Goal: Find specific page/section: Find specific page/section

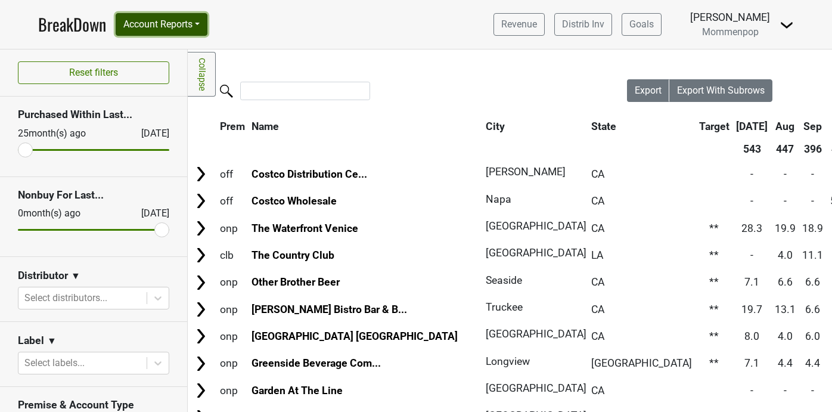
click at [167, 24] on button "Account Reports" at bounding box center [162, 24] width 92 height 23
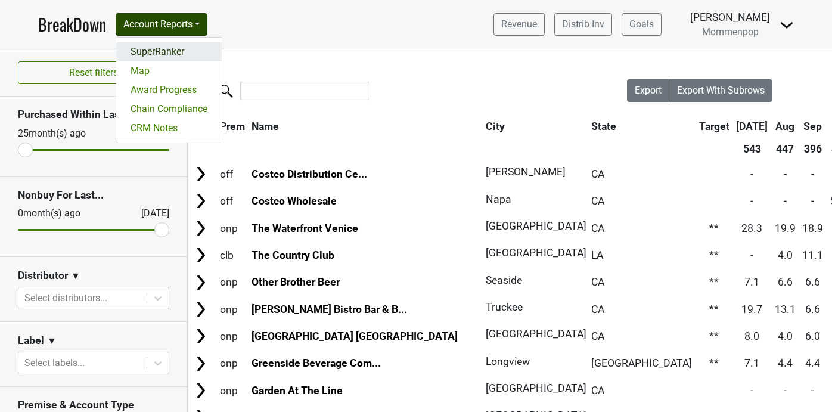
click at [162, 51] on link "SuperRanker" at bounding box center [168, 51] width 105 height 19
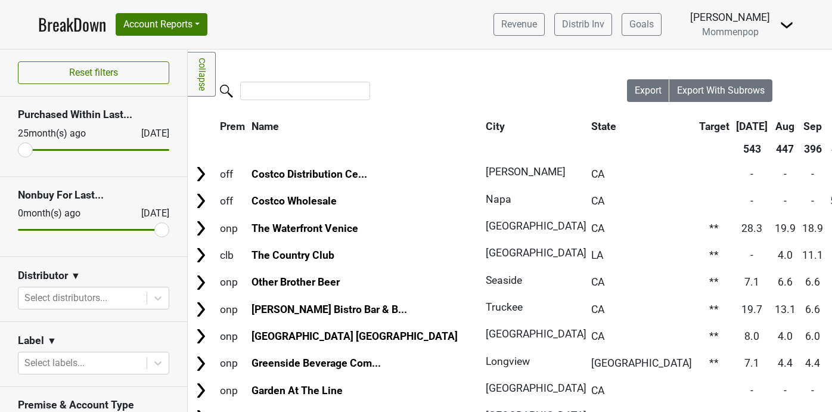
scroll to position [191, 0]
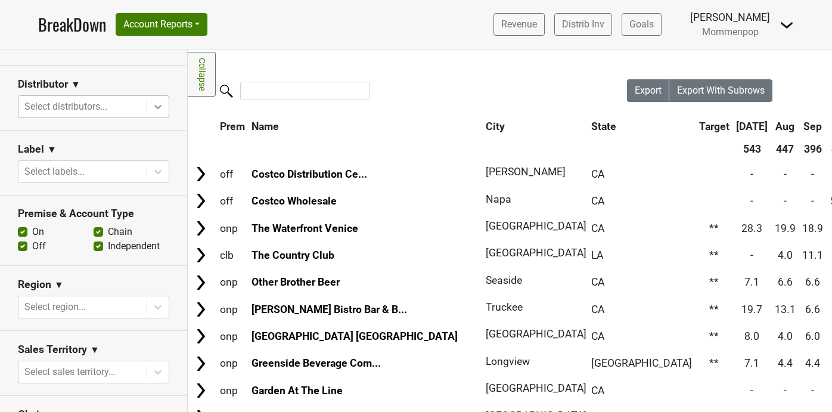
click at [157, 105] on icon at bounding box center [158, 107] width 12 height 12
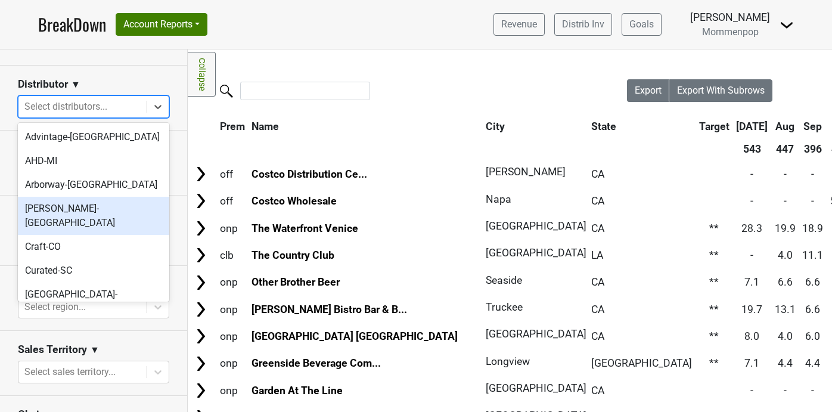
scroll to position [374, 0]
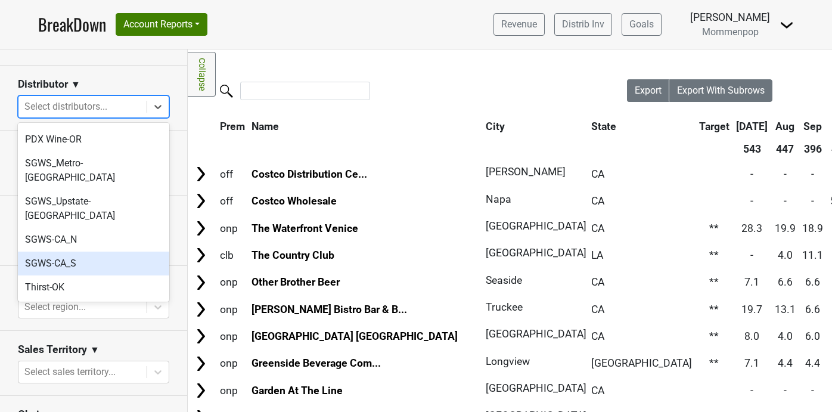
click at [107, 251] on div "SGWS-CA_S" at bounding box center [93, 263] width 151 height 24
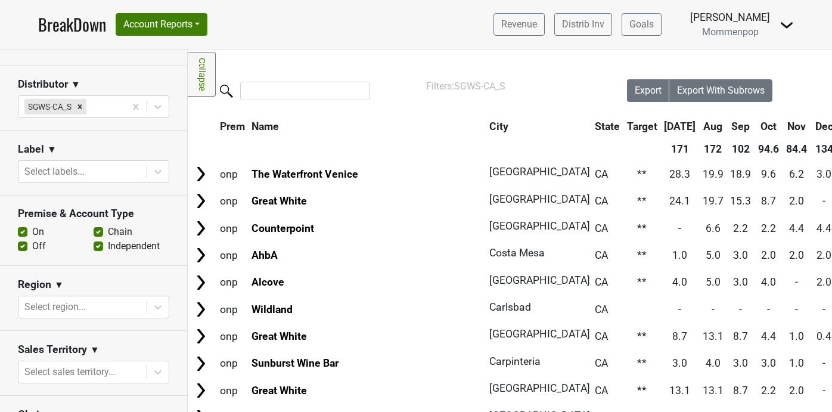
click at [316, 102] on div at bounding box center [407, 92] width 439 height 26
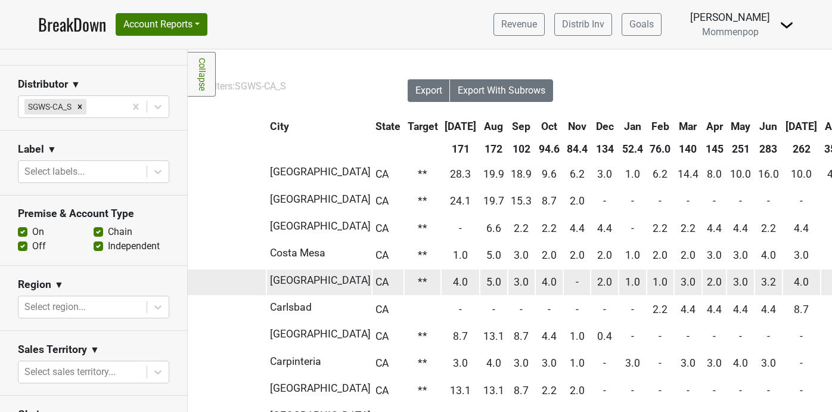
scroll to position [0, 0]
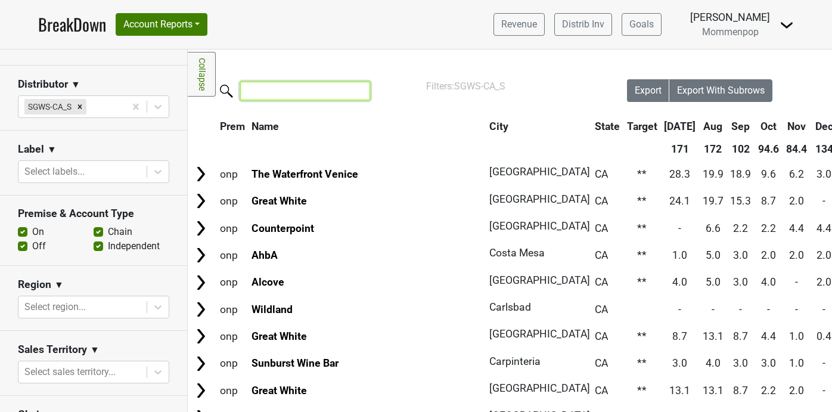
click at [285, 88] on input "search" at bounding box center [305, 91] width 130 height 18
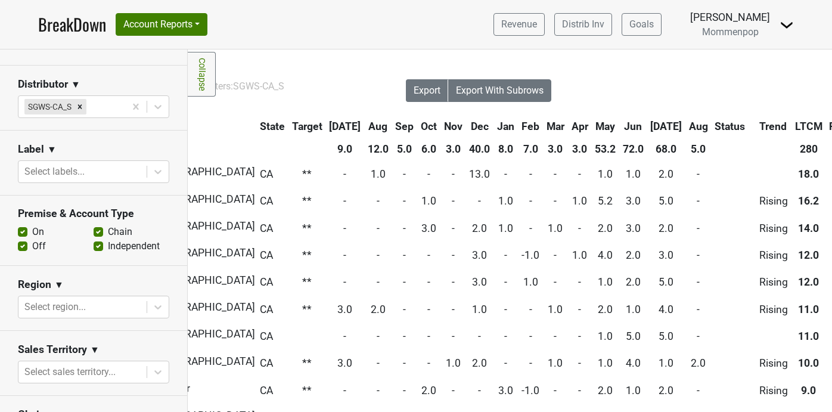
scroll to position [0, 235]
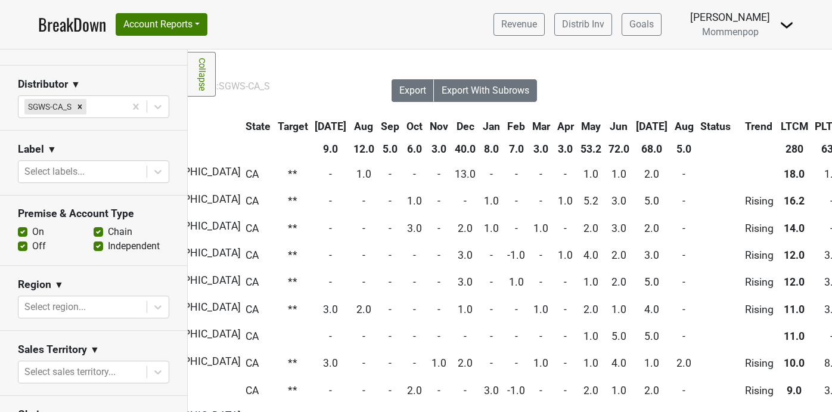
click at [633, 122] on th "Jul" at bounding box center [652, 126] width 38 height 21
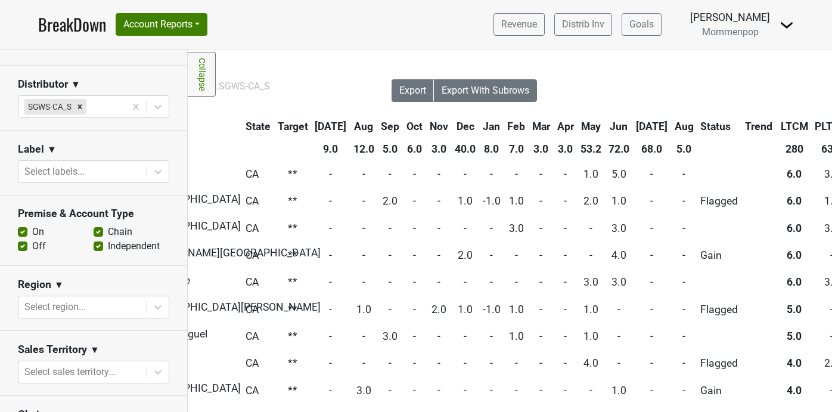
click at [633, 122] on th "Jul" at bounding box center [652, 126] width 38 height 21
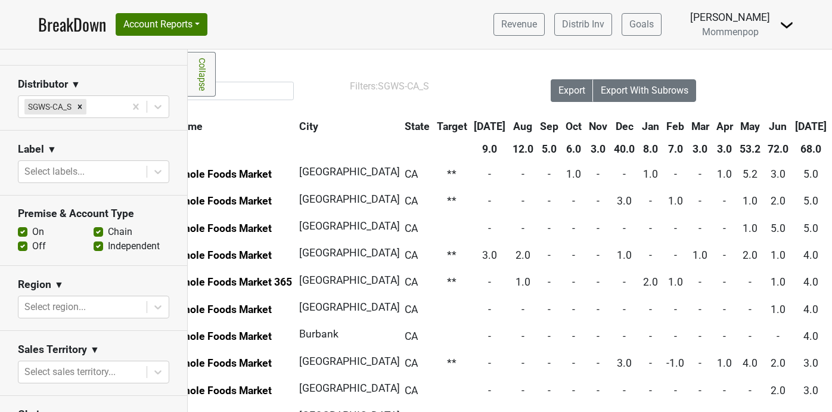
scroll to position [0, 55]
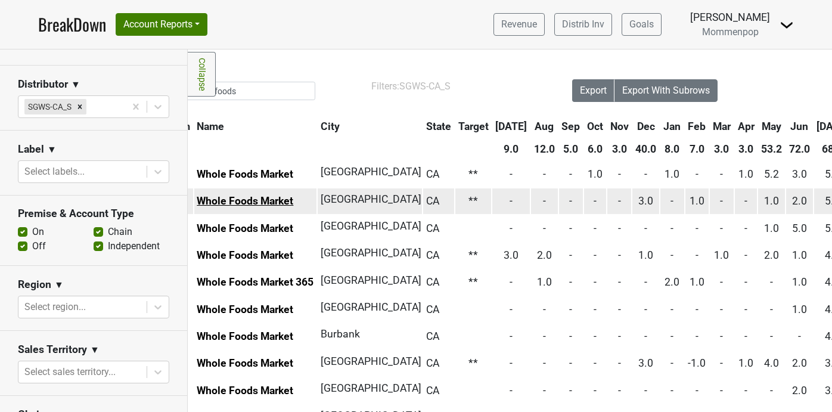
click at [278, 201] on link "Whole Foods Market" at bounding box center [245, 201] width 97 height 12
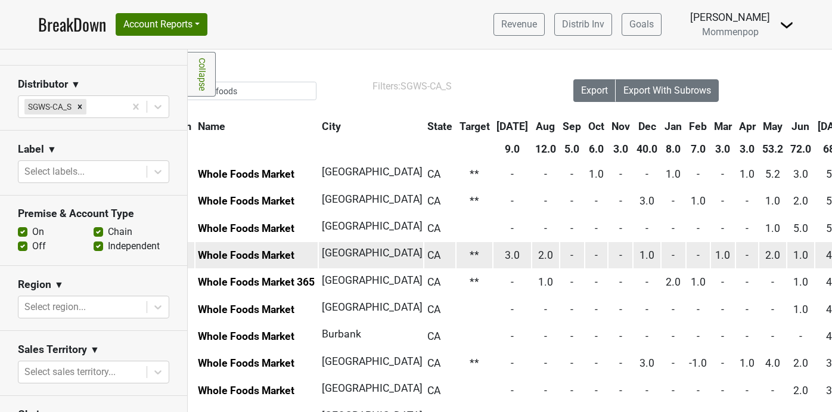
scroll to position [0, 0]
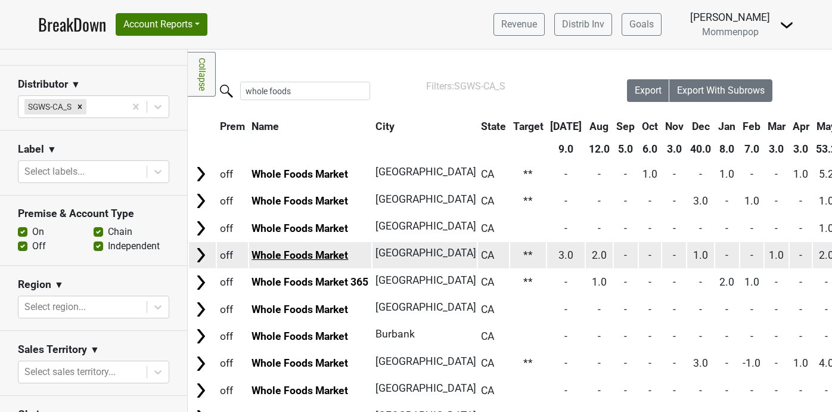
click at [328, 256] on link "Whole Foods Market" at bounding box center [299, 255] width 97 height 12
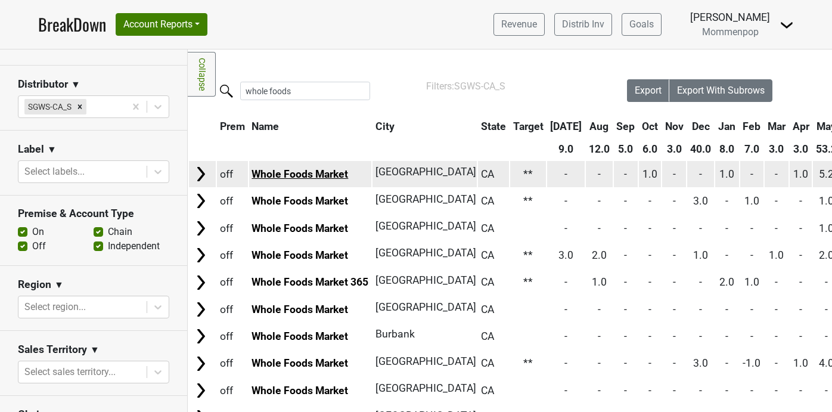
click at [306, 170] on link "Whole Foods Market" at bounding box center [299, 174] width 97 height 12
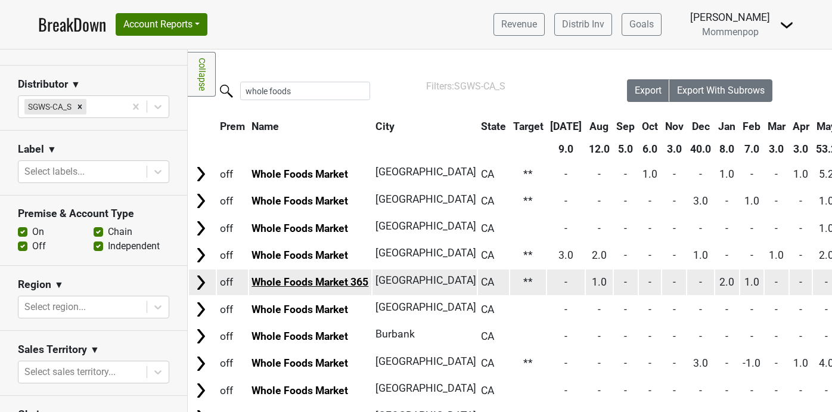
click at [319, 287] on link "Whole Foods Market 365" at bounding box center [309, 282] width 117 height 12
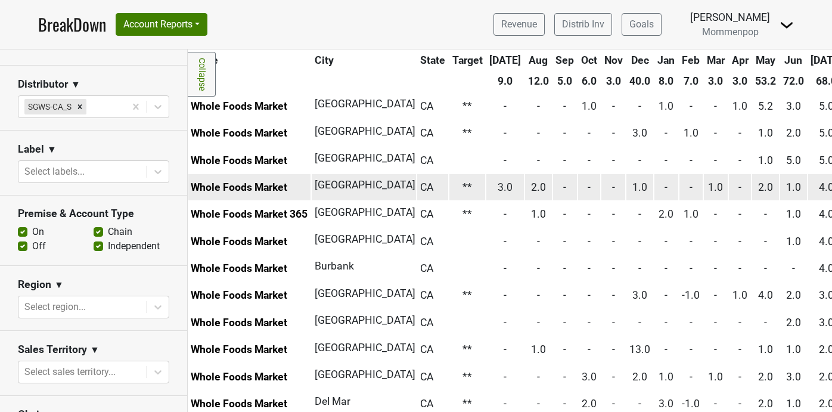
scroll to position [68, 0]
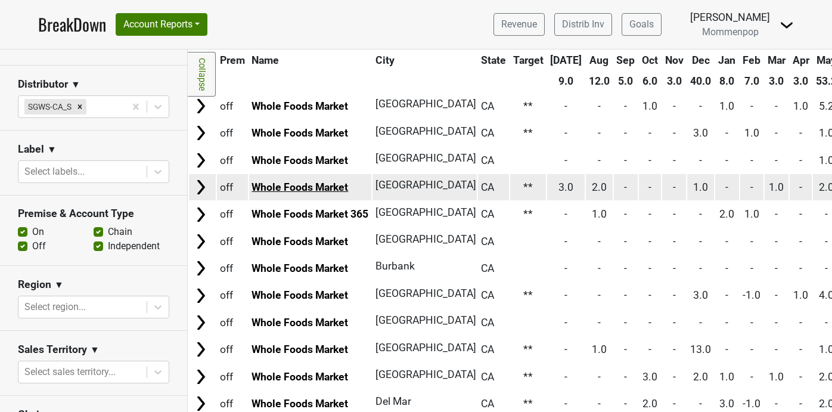
click at [324, 184] on link "Whole Foods Market" at bounding box center [299, 187] width 97 height 12
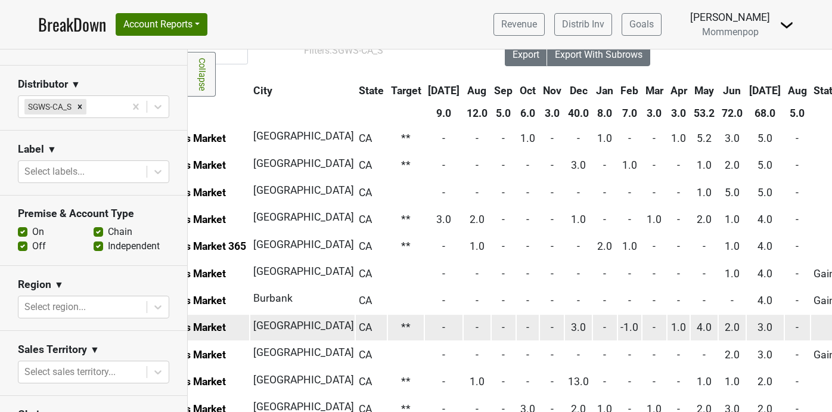
scroll to position [0, 122]
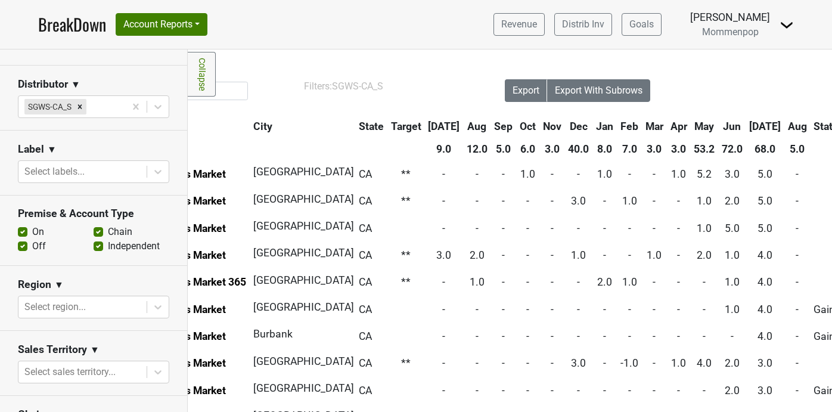
click at [785, 125] on th "Aug" at bounding box center [797, 126] width 25 height 21
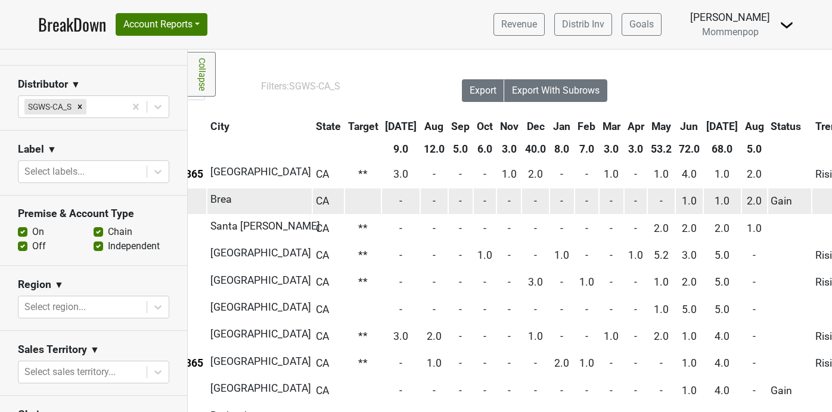
scroll to position [0, 0]
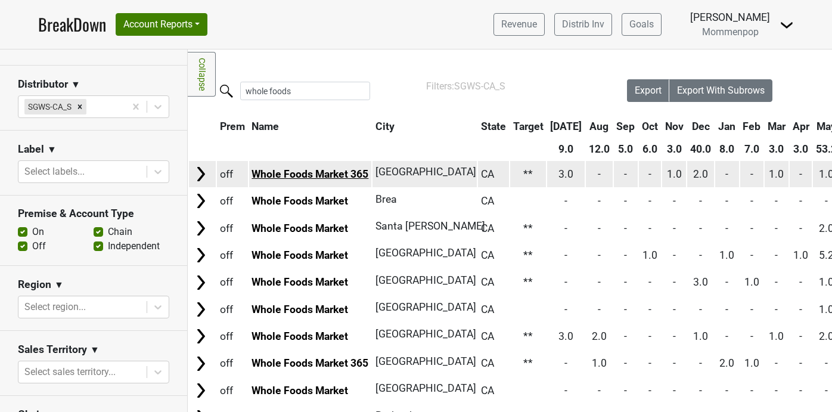
click at [337, 174] on link "Whole Foods Market 365" at bounding box center [309, 174] width 117 height 12
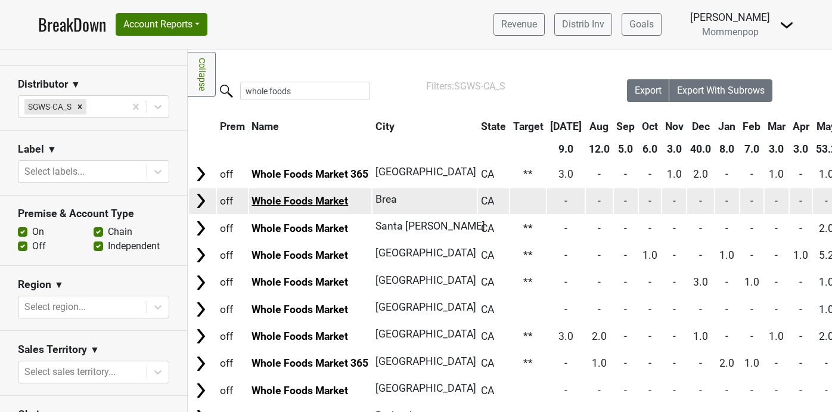
click at [326, 197] on link "Whole Foods Market" at bounding box center [299, 201] width 97 height 12
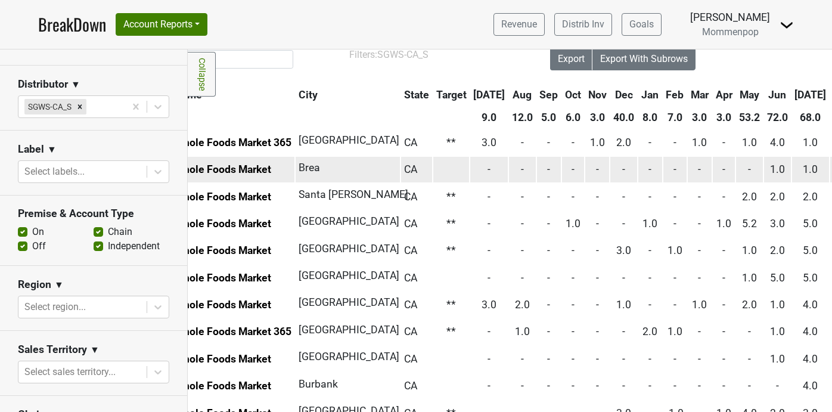
scroll to position [30, 89]
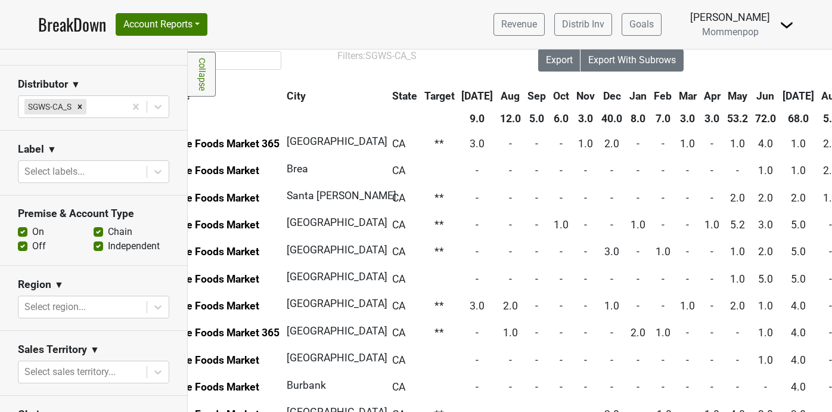
click at [782, 95] on th "Jul" at bounding box center [799, 95] width 38 height 21
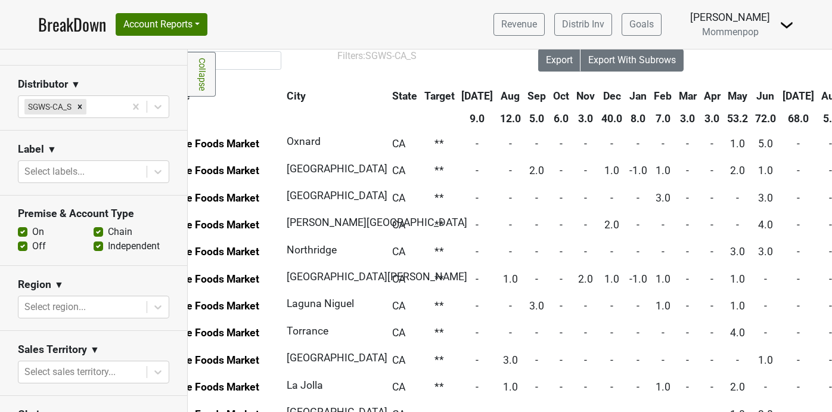
click at [782, 95] on th "Jul" at bounding box center [799, 95] width 38 height 21
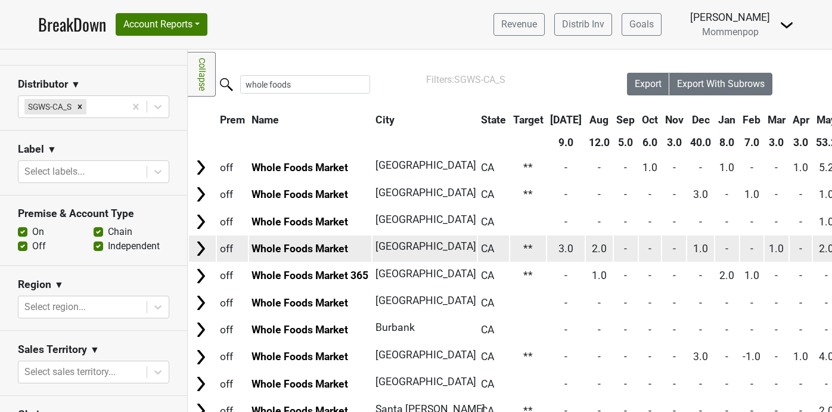
scroll to position [0, 0]
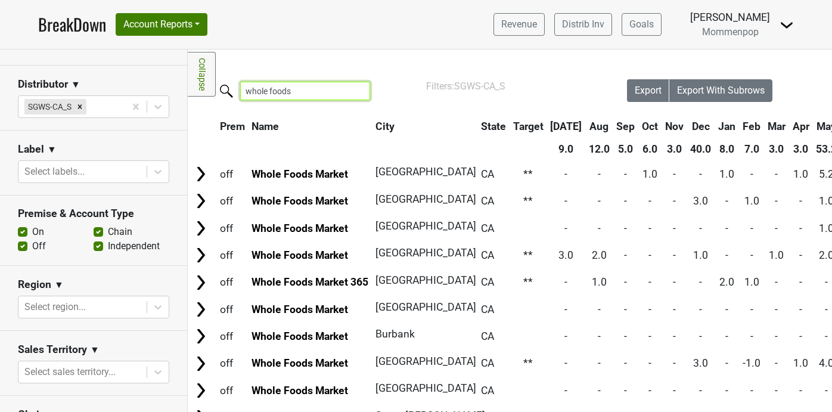
click at [294, 86] on input "whole foods" at bounding box center [305, 91] width 130 height 18
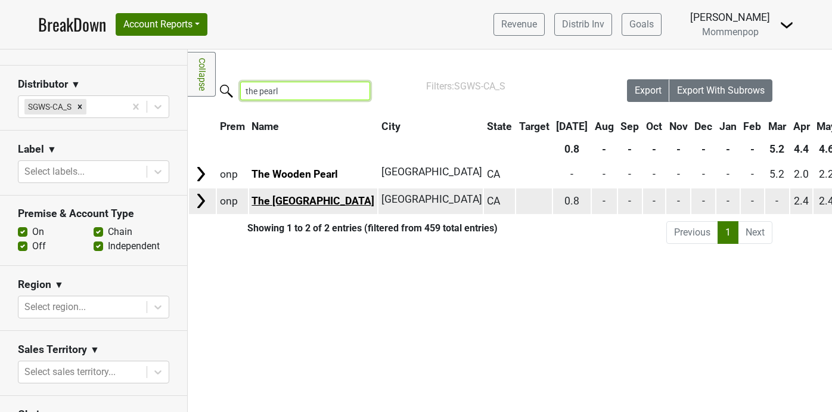
type input "the pearl"
click at [272, 202] on link "The Pearl Hotel" at bounding box center [312, 201] width 123 height 12
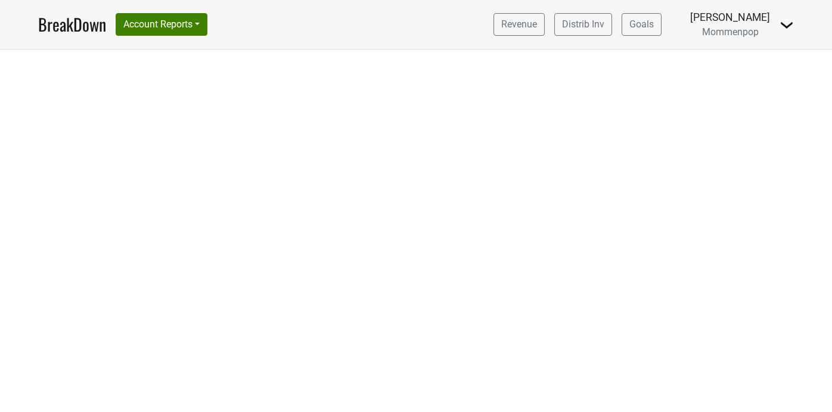
select select "CA"
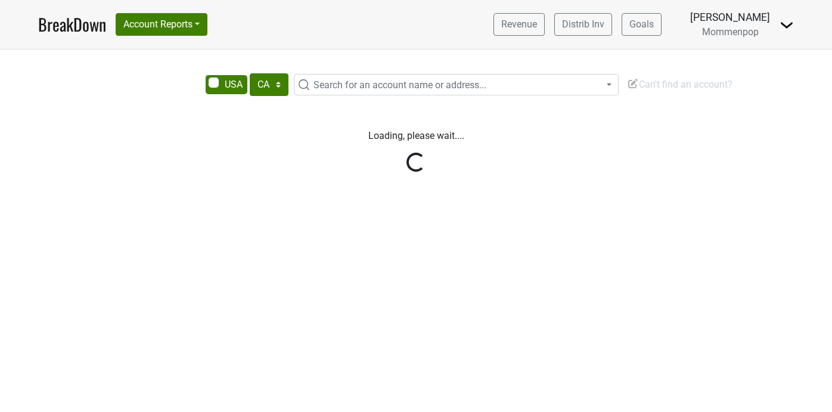
select select "CA"
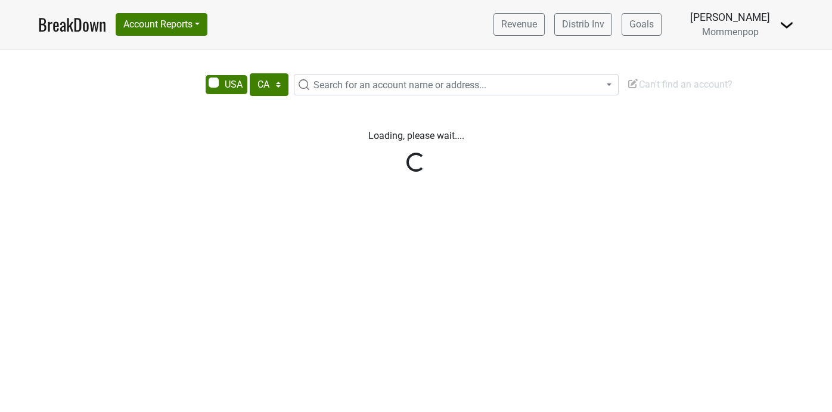
select select "CA"
